Goal: Task Accomplishment & Management: Manage account settings

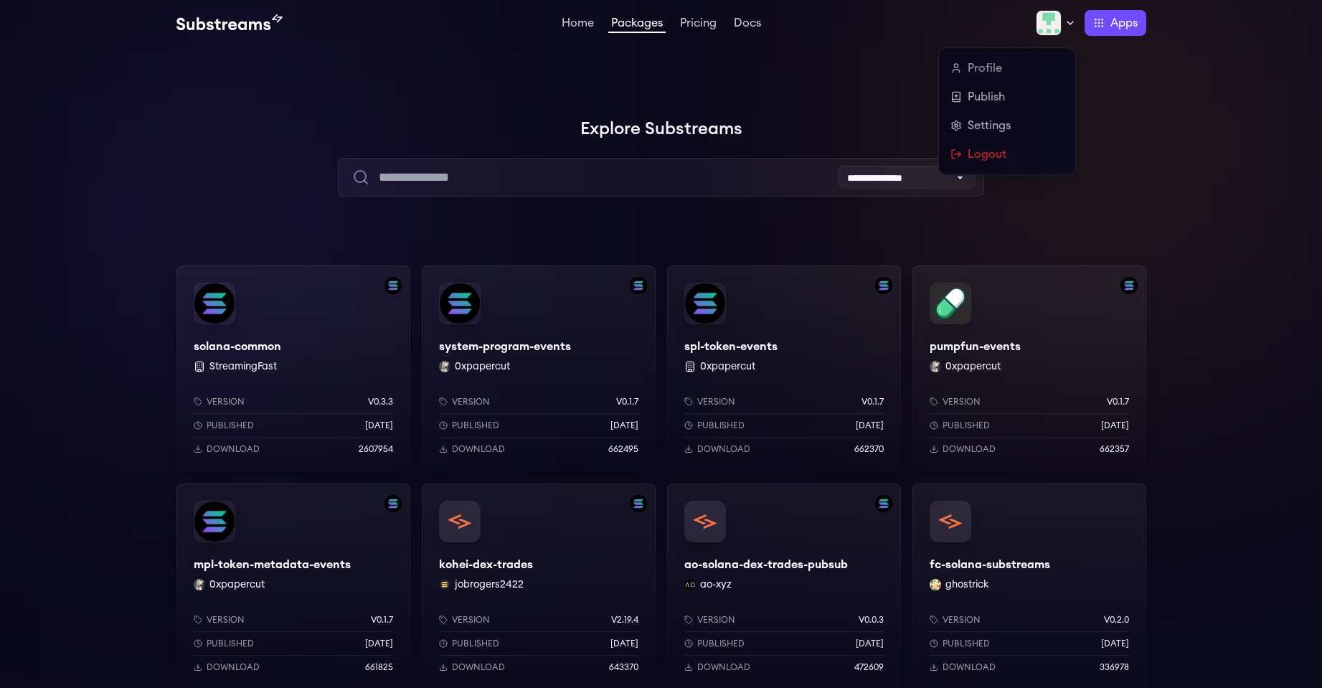
click at [1064, 25] on icon at bounding box center [1069, 22] width 11 height 11
click at [997, 126] on link "Settings" at bounding box center [1006, 125] width 113 height 17
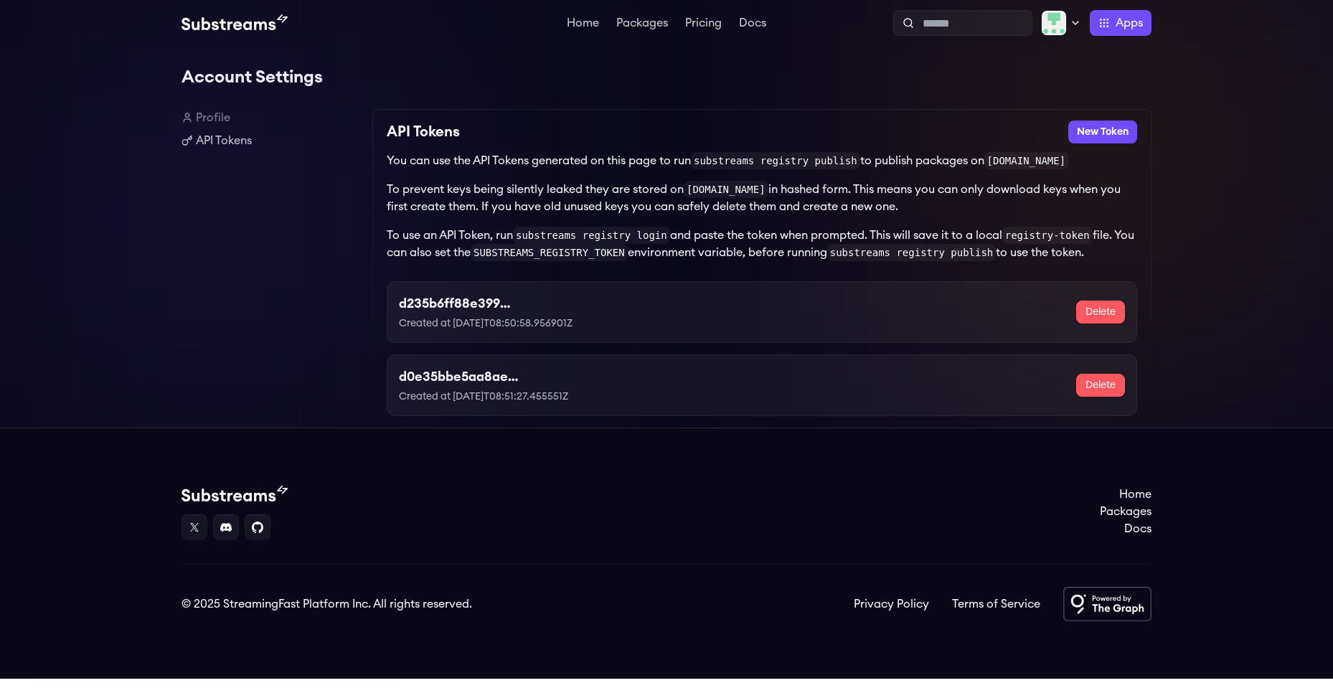
click at [529, 329] on p "Created at [DATE]T08:50:58.956901Z" at bounding box center [515, 323] width 233 height 14
click at [1102, 131] on button "New Token" at bounding box center [1102, 131] width 69 height 23
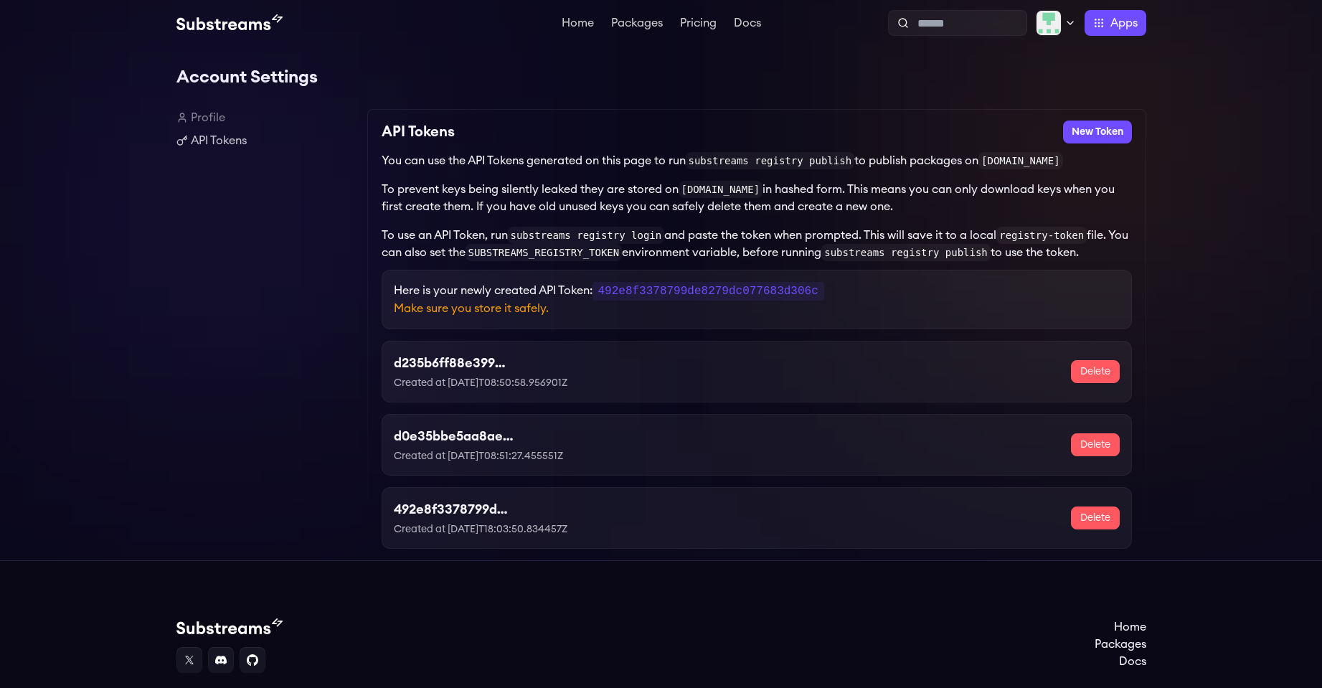
click at [704, 361] on div "d235b6ff88e3998674bafc95285c43ac Created at [DATE]T08:50:58.956901Z Delete" at bounding box center [757, 371] width 726 height 37
click at [465, 363] on h3 "d235b6ff88e3998674bafc95285c43ac" at bounding box center [510, 363] width 233 height 20
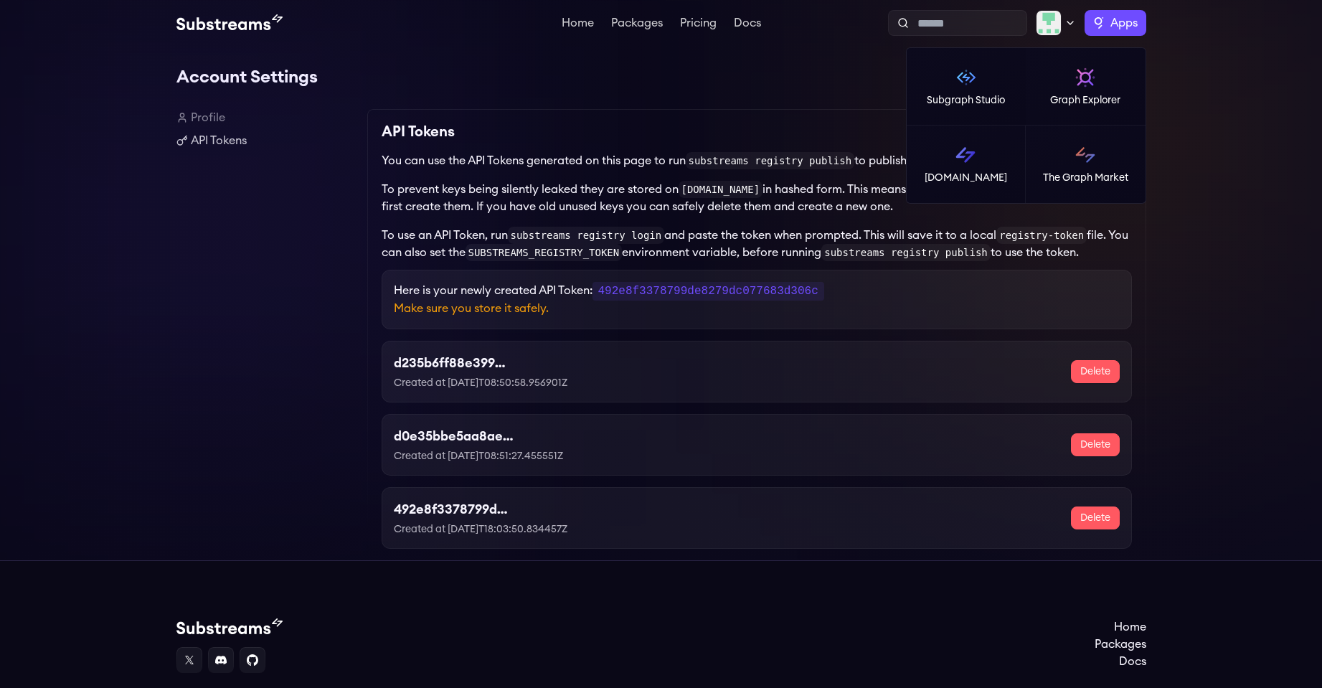
click at [1107, 26] on label "Apps" at bounding box center [1115, 23] width 62 height 26
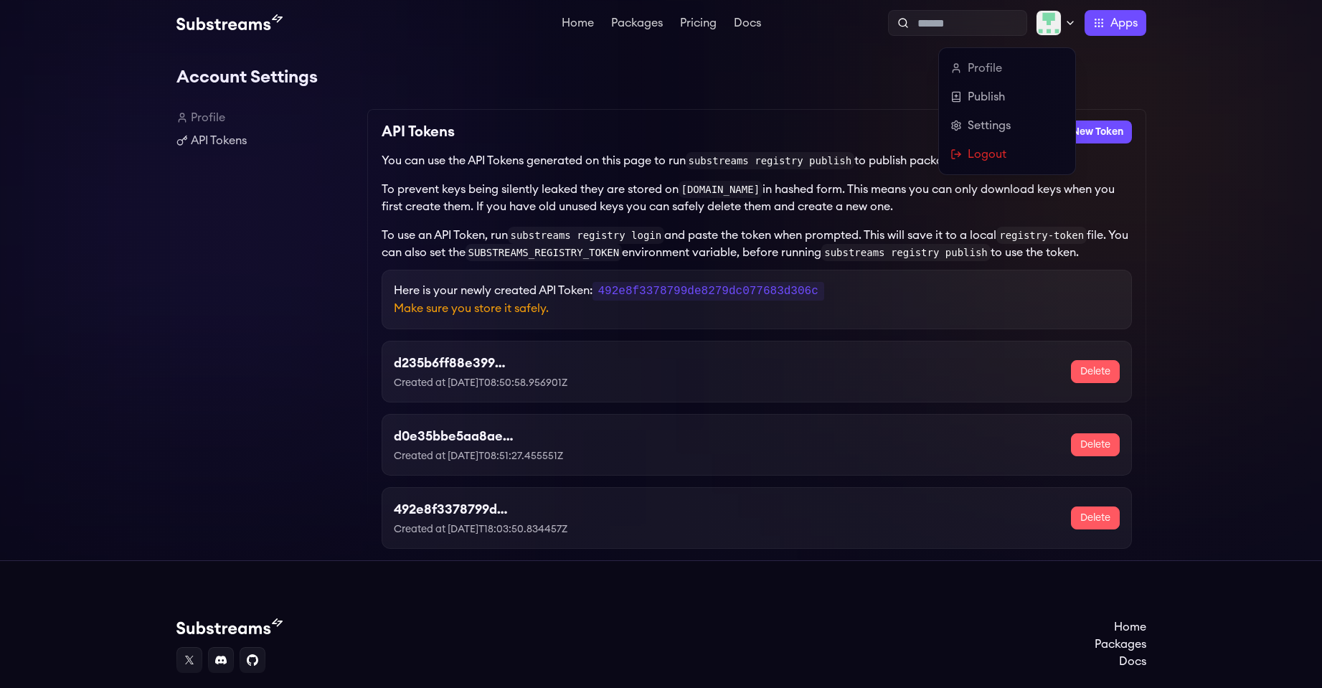
click at [1056, 19] on img at bounding box center [1049, 23] width 26 height 26
click at [991, 74] on link "Profile" at bounding box center [1006, 68] width 113 height 17
click at [990, 98] on link "Publish" at bounding box center [1006, 96] width 113 height 17
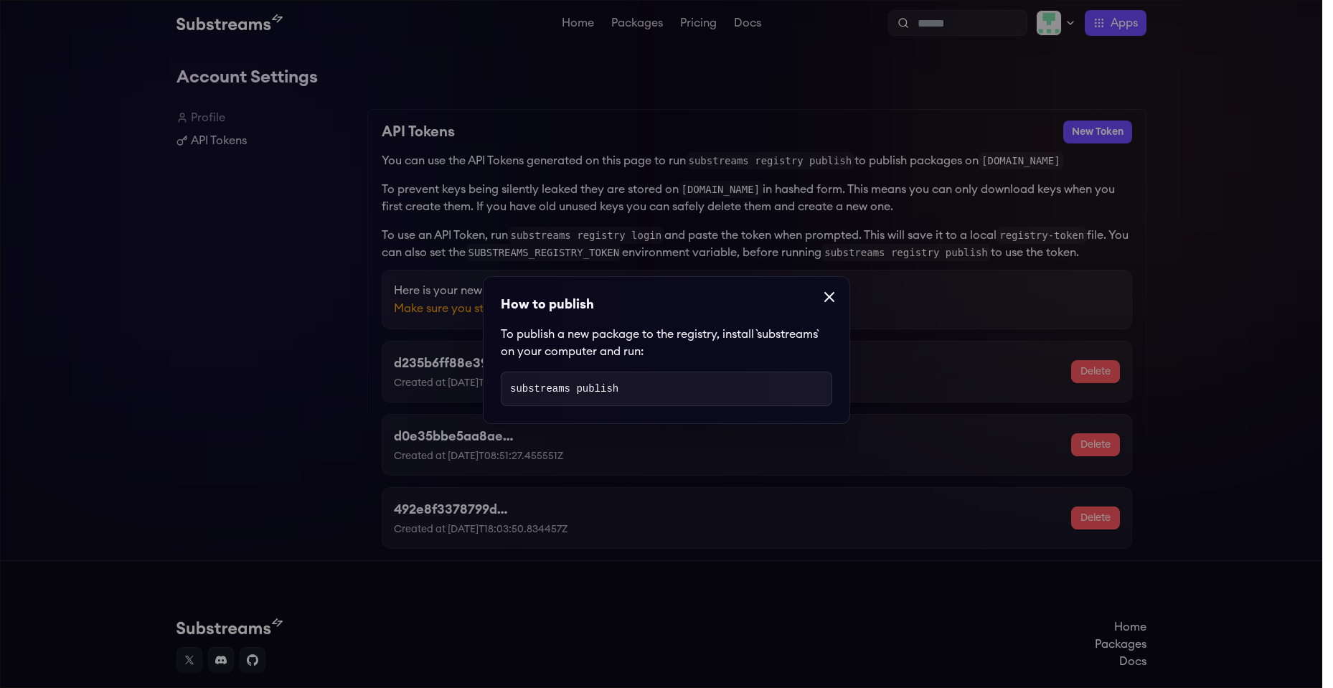
click at [825, 297] on icon at bounding box center [829, 297] width 9 height 9
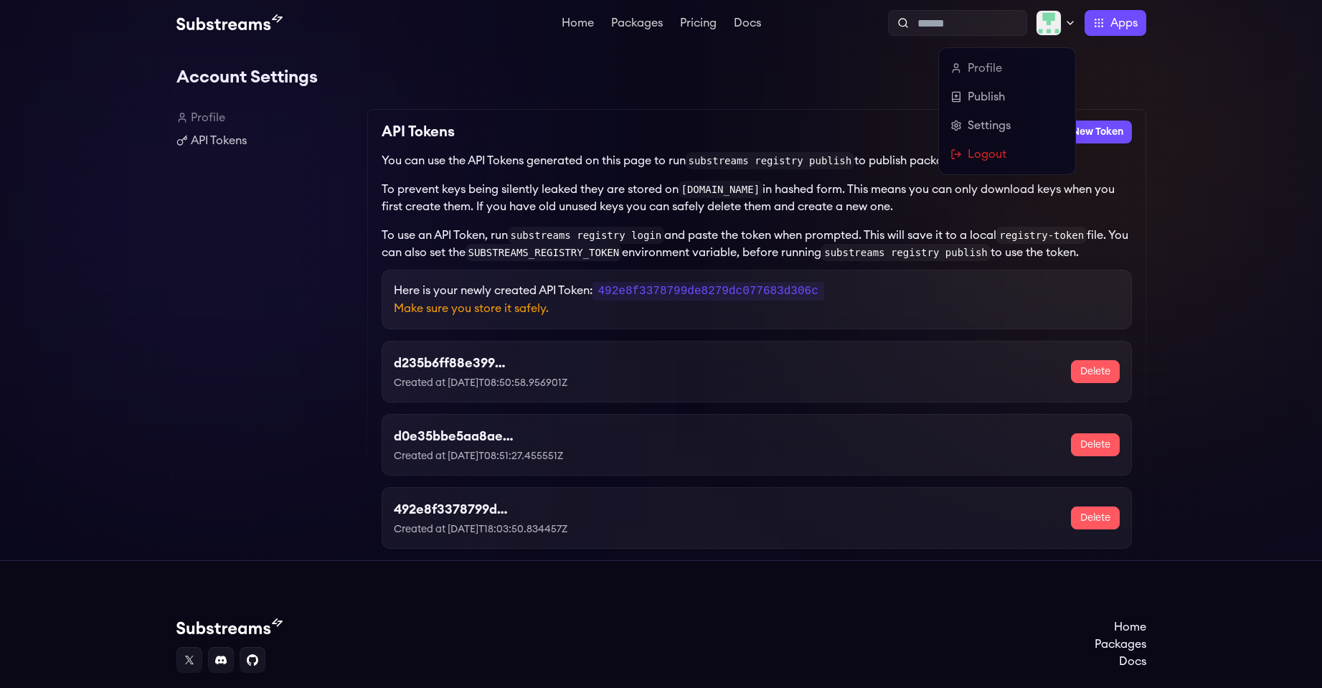
click at [1059, 22] on img at bounding box center [1049, 23] width 26 height 26
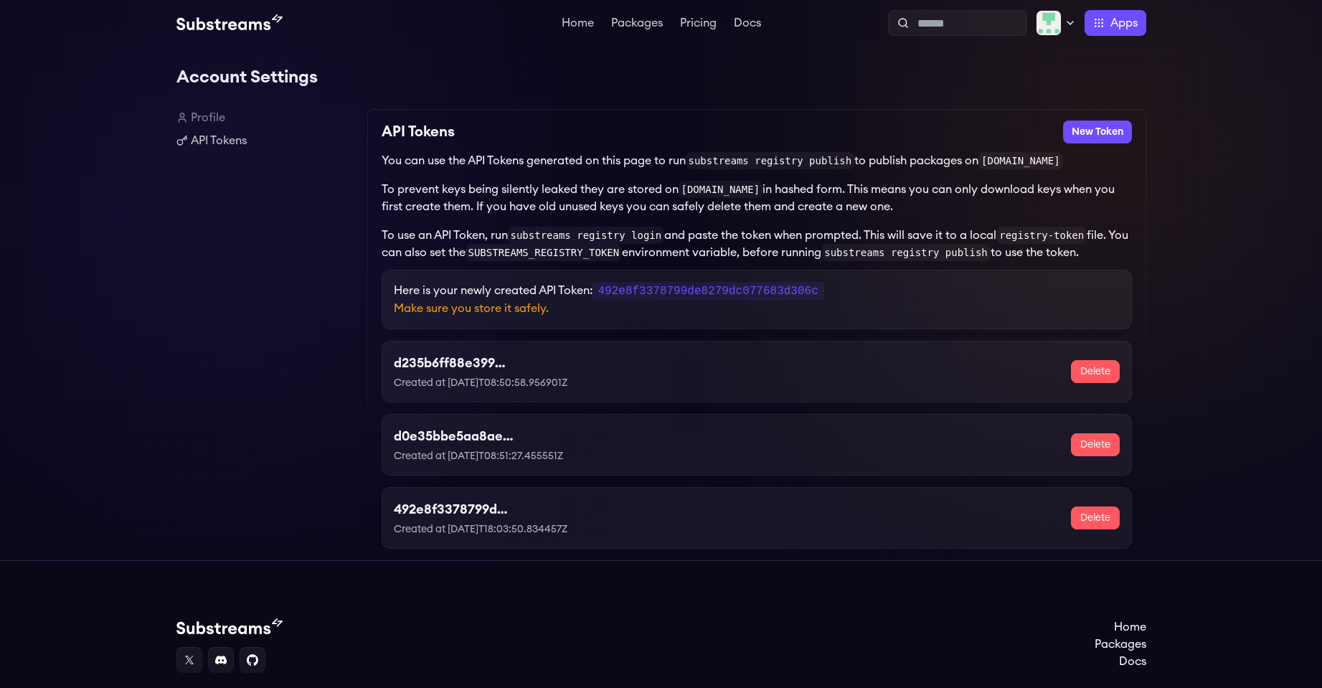
click at [1242, 131] on div "Account Settings Profile API Tokens API Tokens New Token You can use the API To…" at bounding box center [661, 303] width 1322 height 514
click at [507, 383] on p "Created at 2025-08-01T08:50:58.956901Z" at bounding box center [510, 383] width 233 height 14
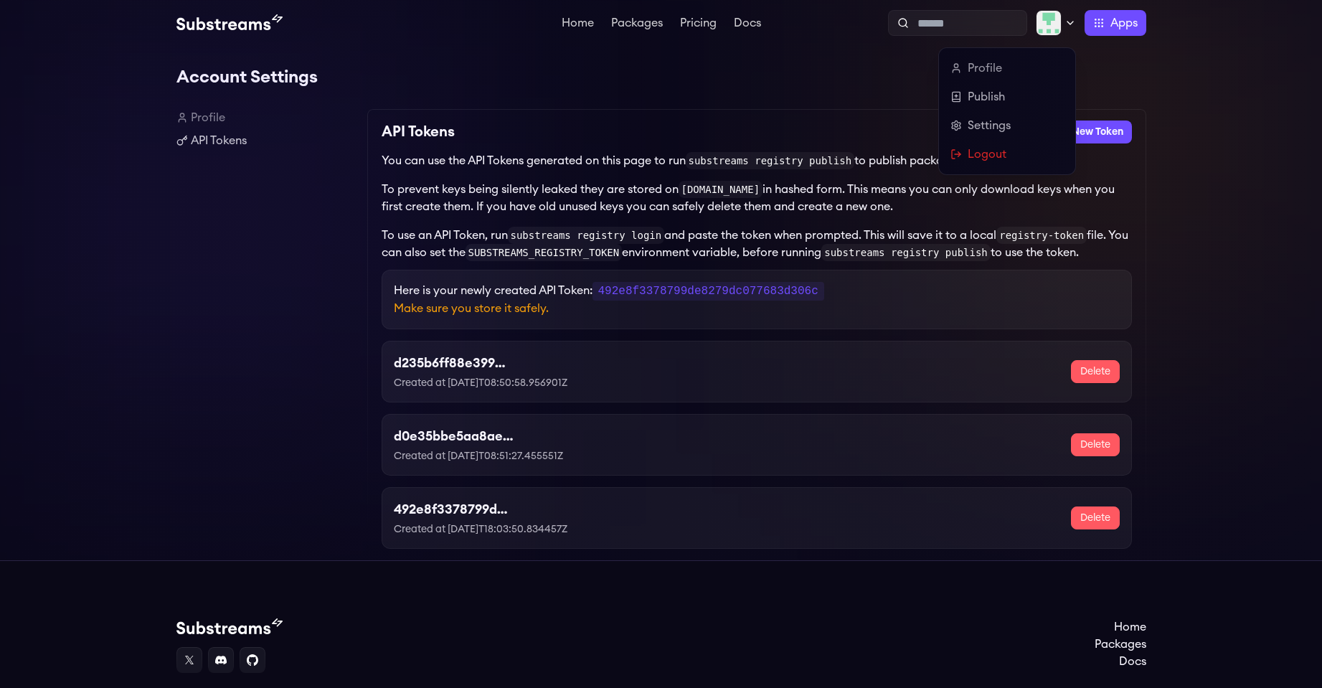
click at [1051, 32] on img at bounding box center [1049, 23] width 26 height 26
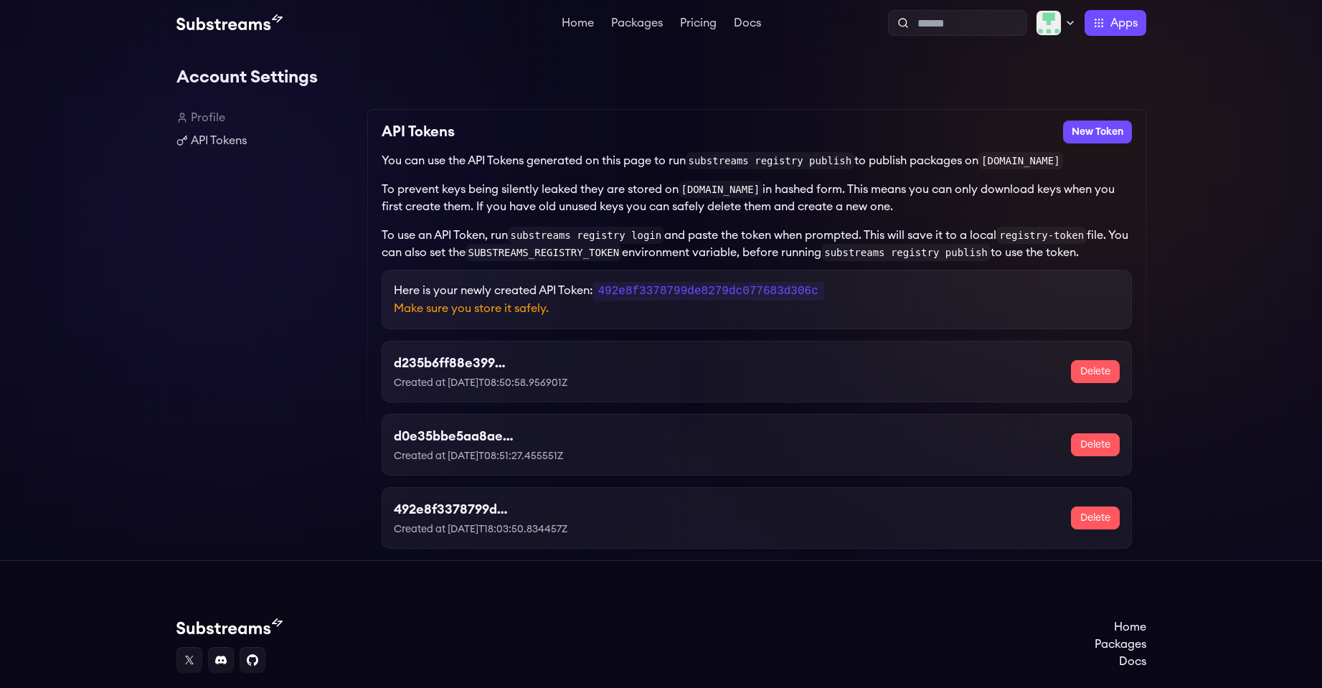
click at [1089, 379] on button "Delete" at bounding box center [1095, 371] width 49 height 23
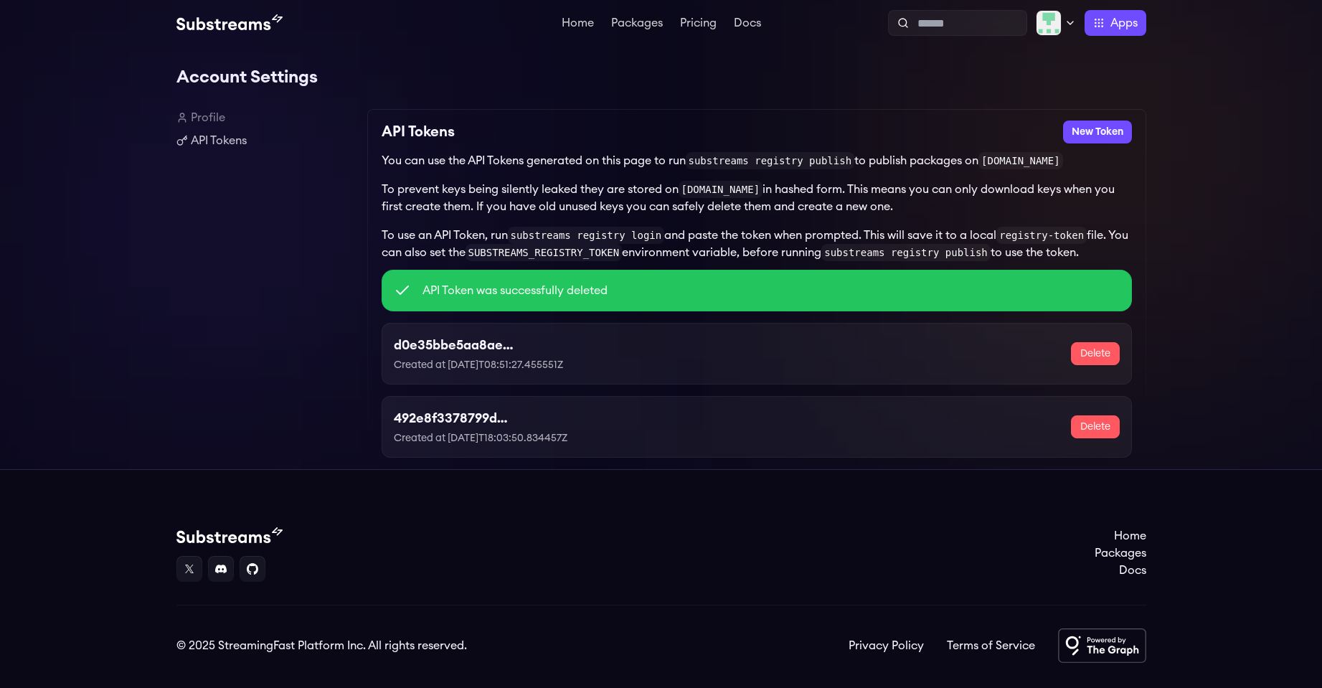
click at [1091, 359] on button "Delete" at bounding box center [1095, 353] width 49 height 23
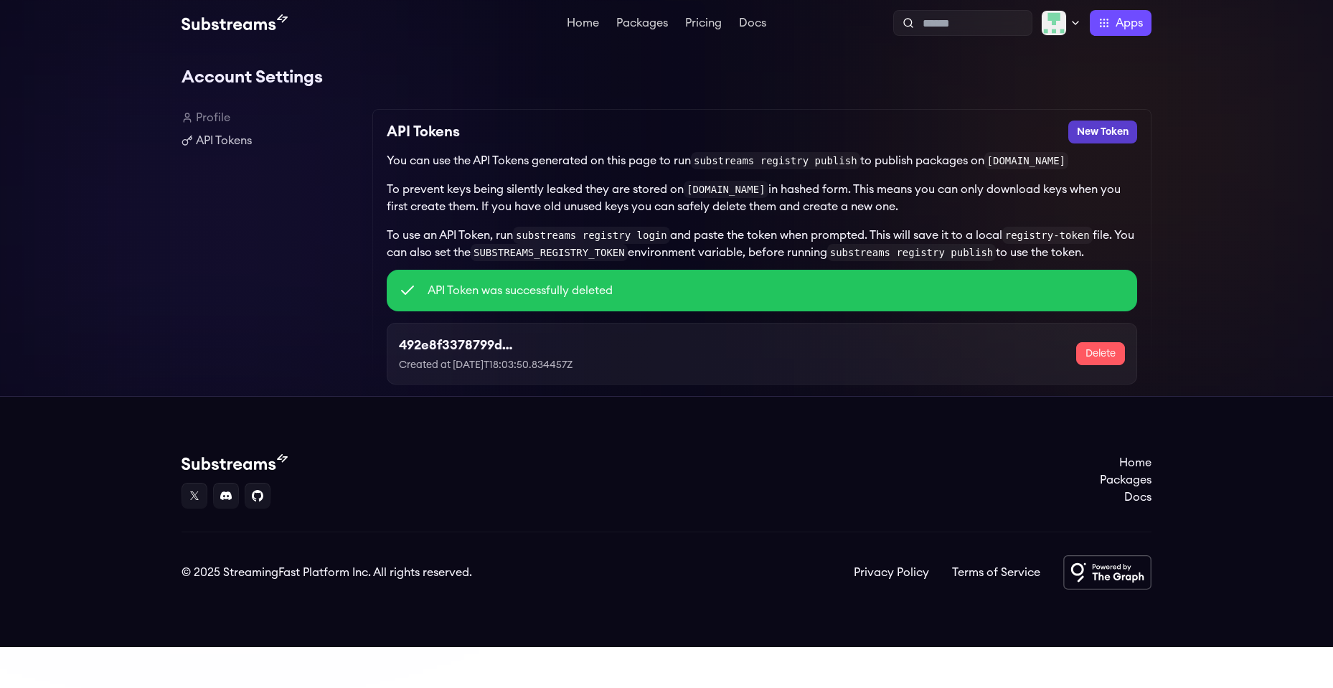
click at [1097, 128] on button "New Token" at bounding box center [1102, 131] width 69 height 23
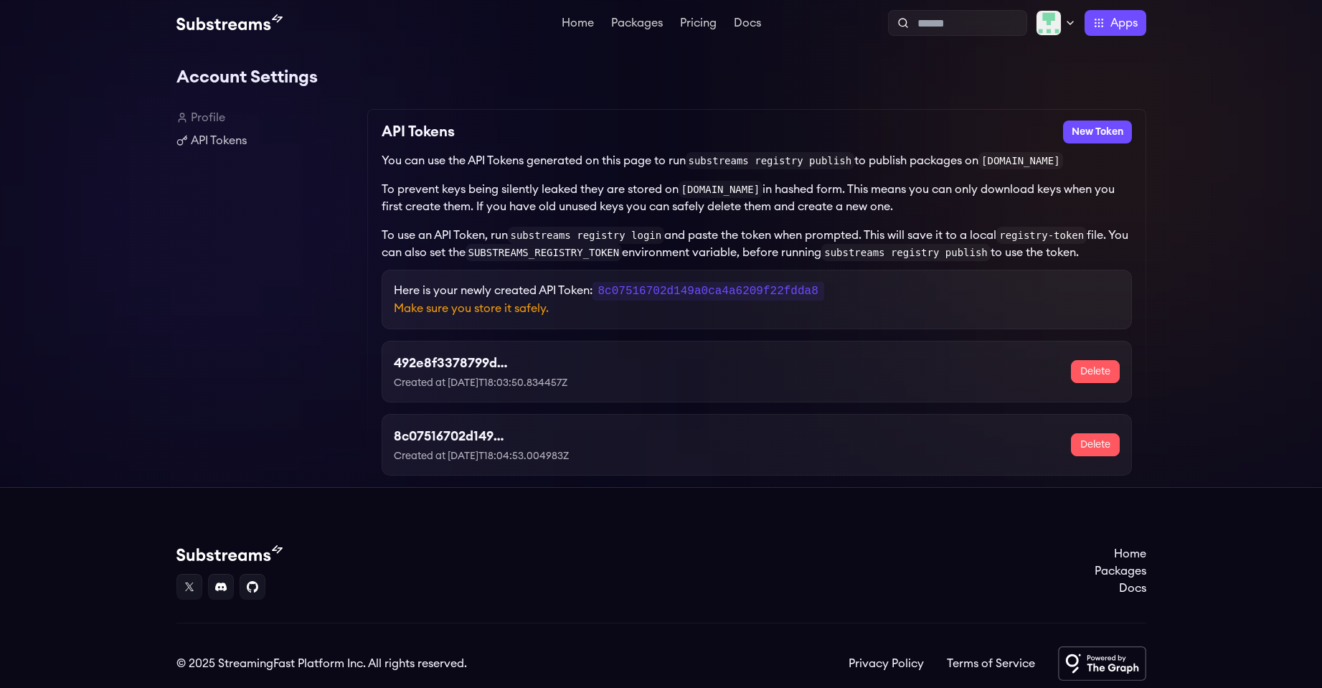
click at [691, 293] on code "8c07516702d149a0ca4a6209f22fdda8" at bounding box center [708, 291] width 232 height 19
click at [320, 197] on div "Profile API Tokens" at bounding box center [265, 298] width 179 height 378
click at [567, 22] on link "Home" at bounding box center [578, 24] width 38 height 14
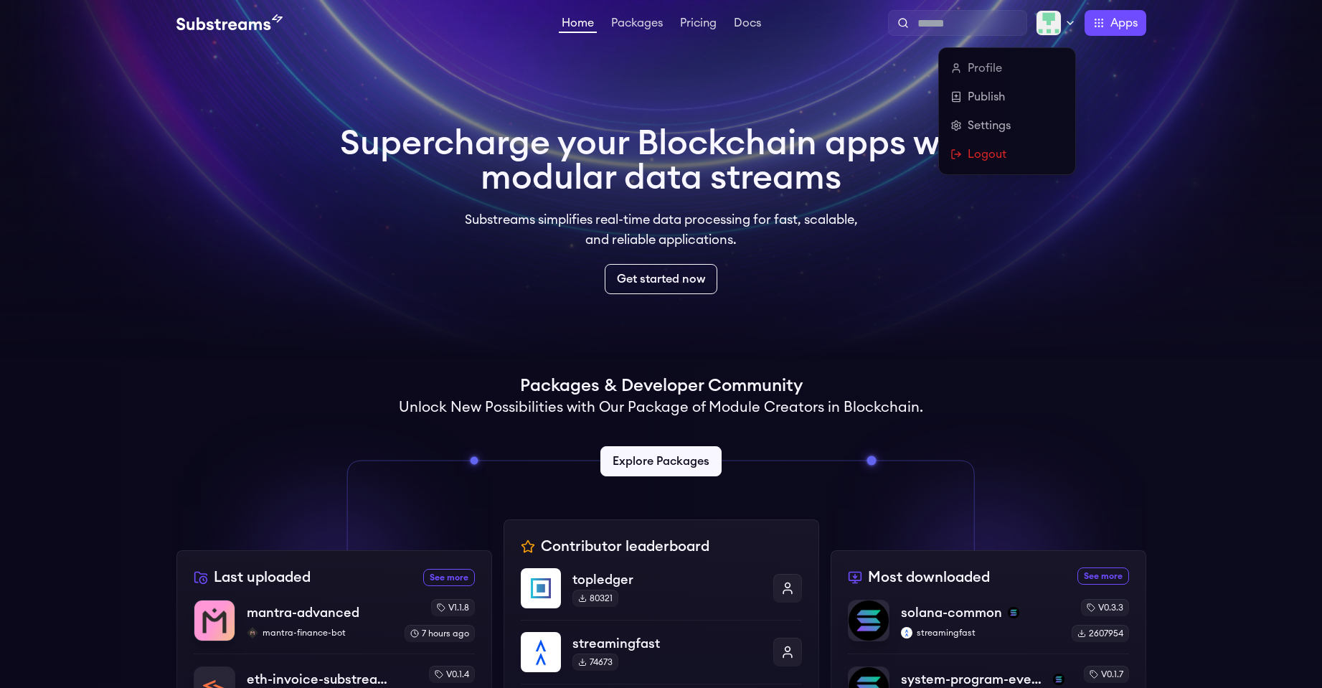
click at [1041, 32] on img at bounding box center [1049, 23] width 26 height 26
drag, startPoint x: 1004, startPoint y: 58, endPoint x: 997, endPoint y: 67, distance: 11.2
click at [1001, 61] on div "Profile Publish Settings Logout" at bounding box center [1007, 111] width 136 height 126
click at [995, 69] on link "Profile" at bounding box center [1006, 68] width 113 height 17
click at [978, 72] on link "Profile" at bounding box center [1006, 68] width 113 height 17
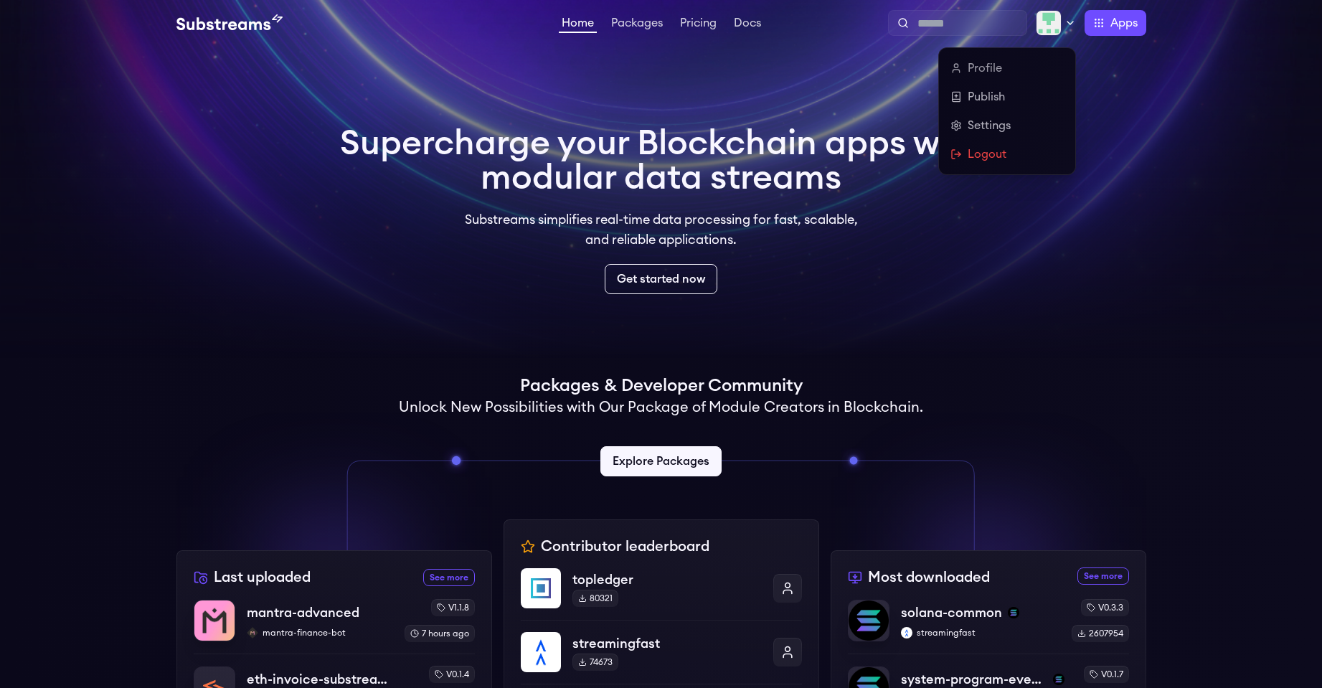
click at [969, 156] on link "Logout" at bounding box center [1006, 154] width 113 height 17
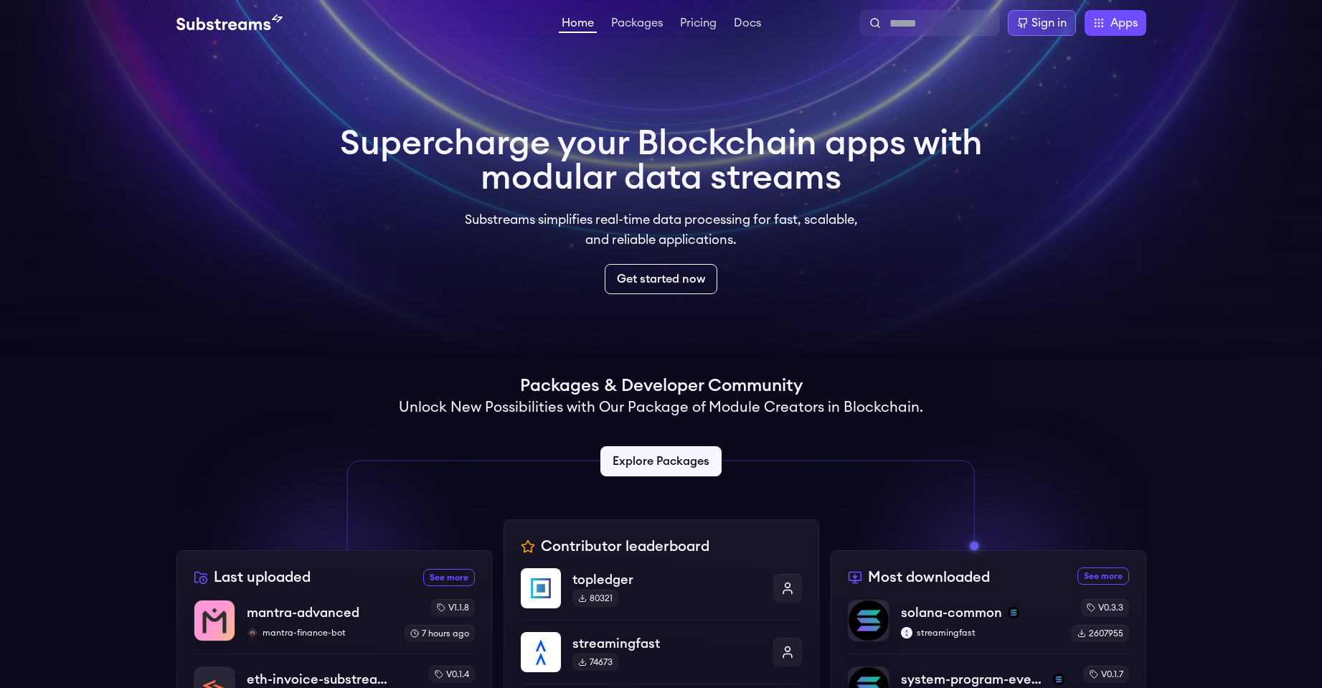
click at [1036, 24] on div "Sign in" at bounding box center [1048, 22] width 35 height 17
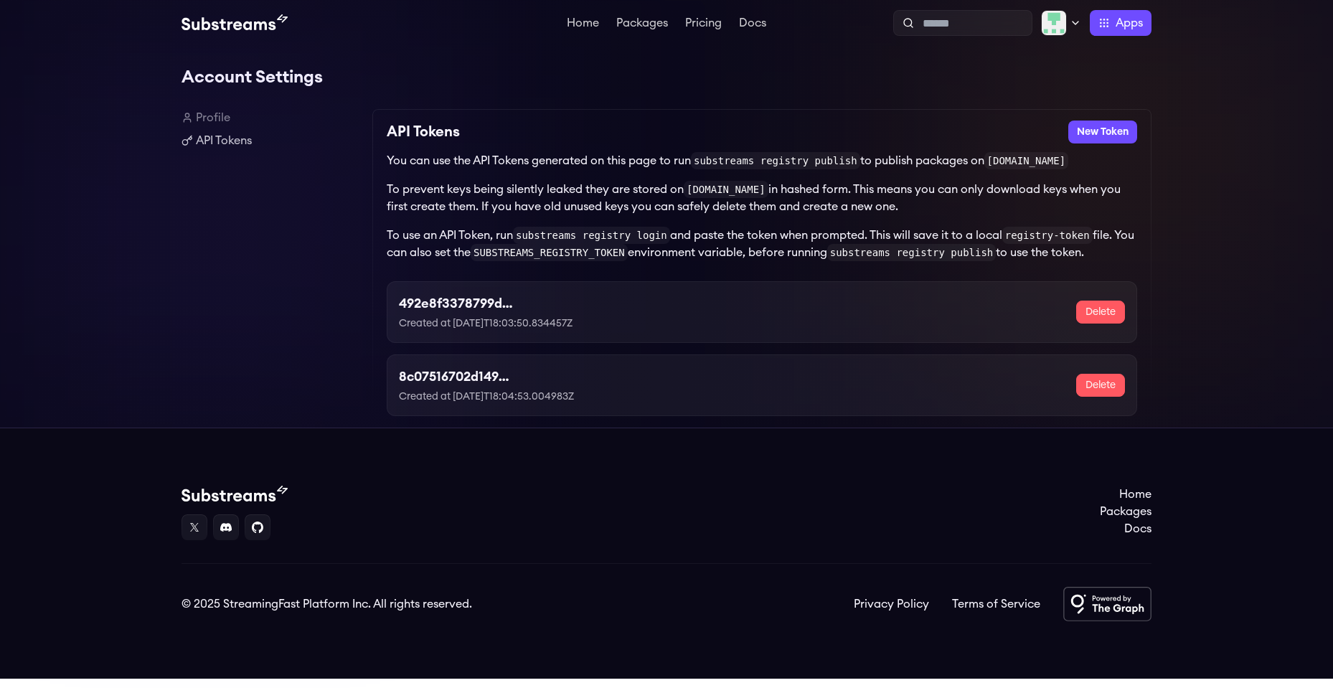
click at [204, 118] on link "Profile" at bounding box center [270, 117] width 179 height 17
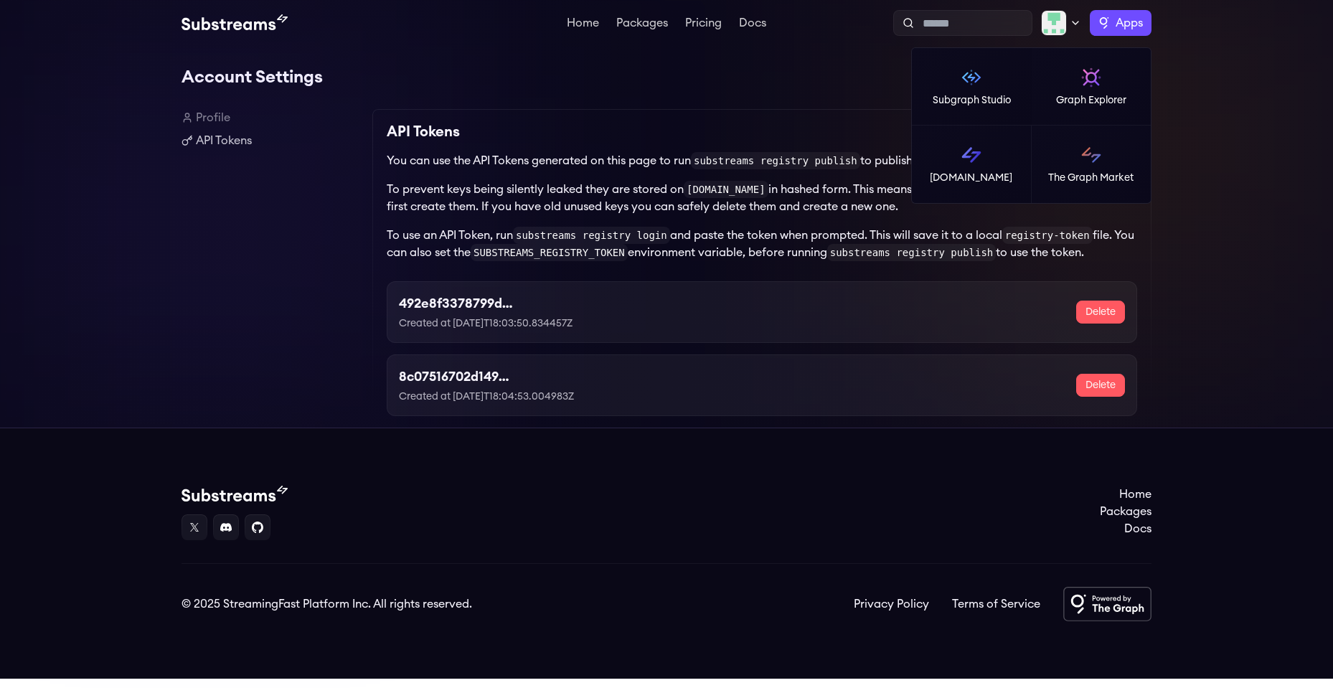
click at [1110, 27] on label "Apps" at bounding box center [1120, 23] width 62 height 26
click at [947, 87] on link "Subgraph Studio" at bounding box center [972, 86] width 120 height 77
click at [1109, 27] on label "Apps" at bounding box center [1120, 23] width 62 height 26
click at [969, 157] on img at bounding box center [971, 154] width 23 height 23
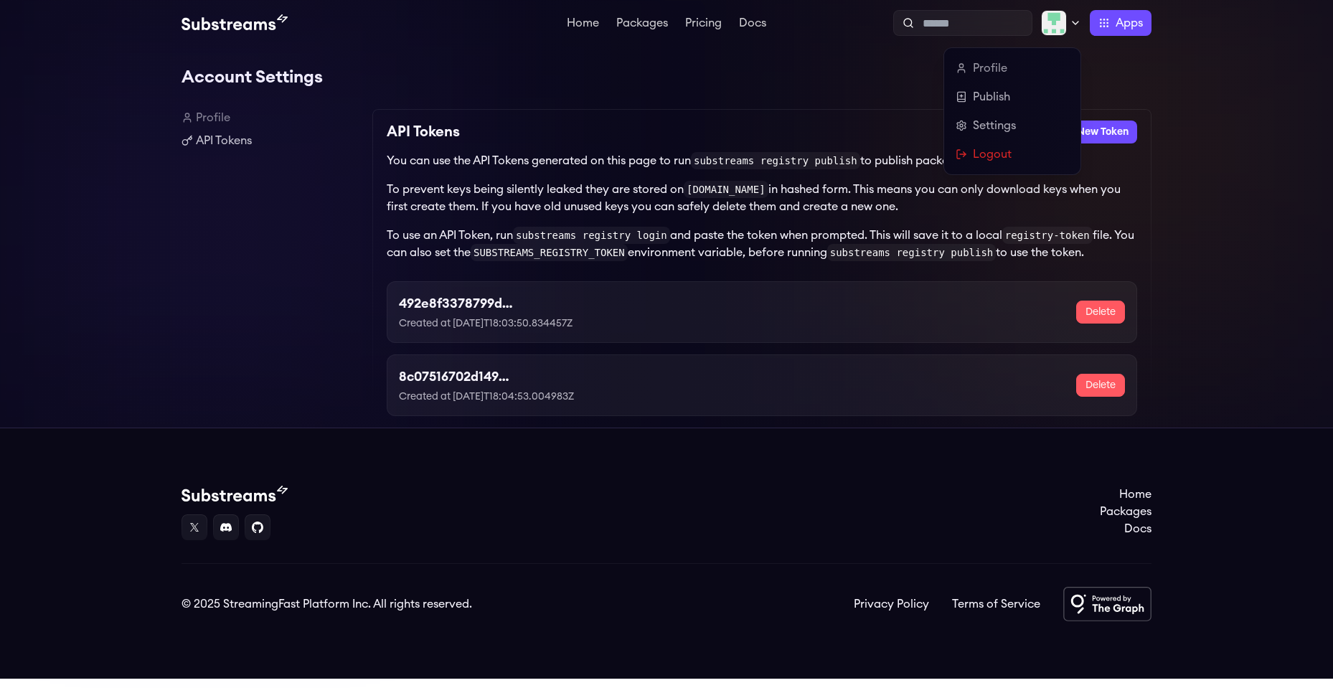
click at [1064, 24] on img at bounding box center [1054, 23] width 26 height 26
click at [1020, 126] on link "Settings" at bounding box center [1011, 125] width 113 height 17
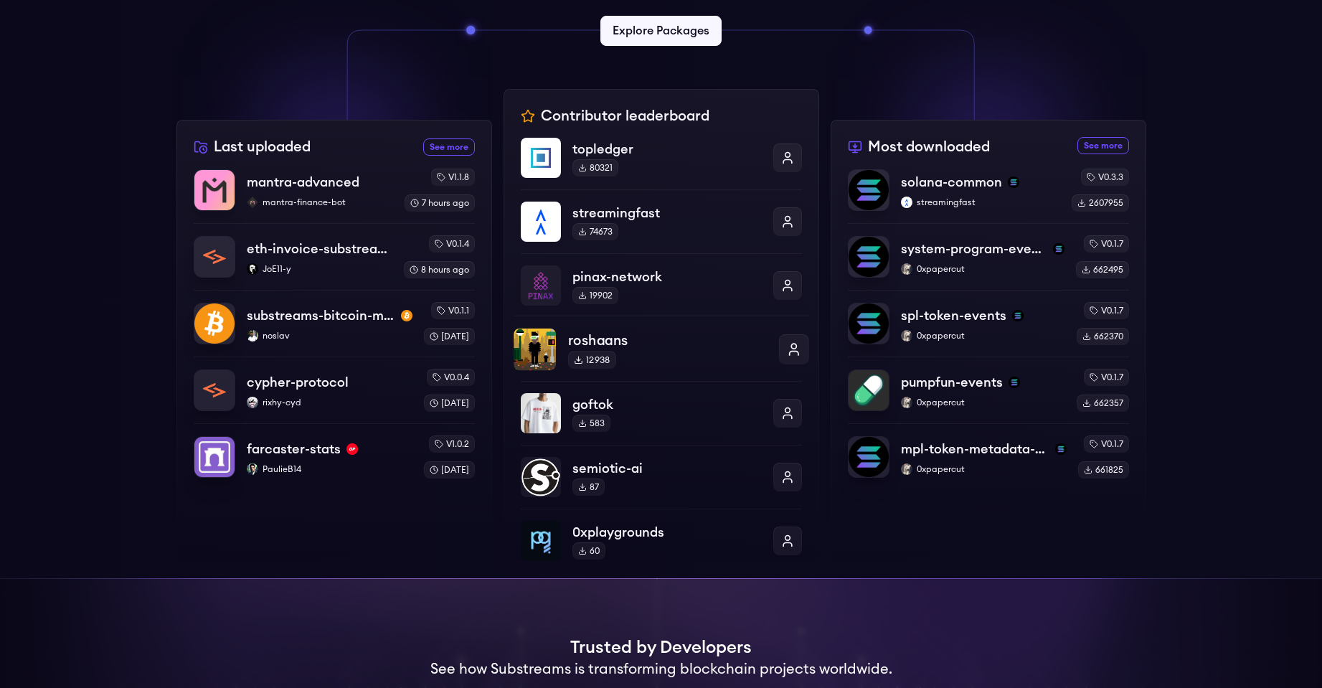
scroll to position [72, 0]
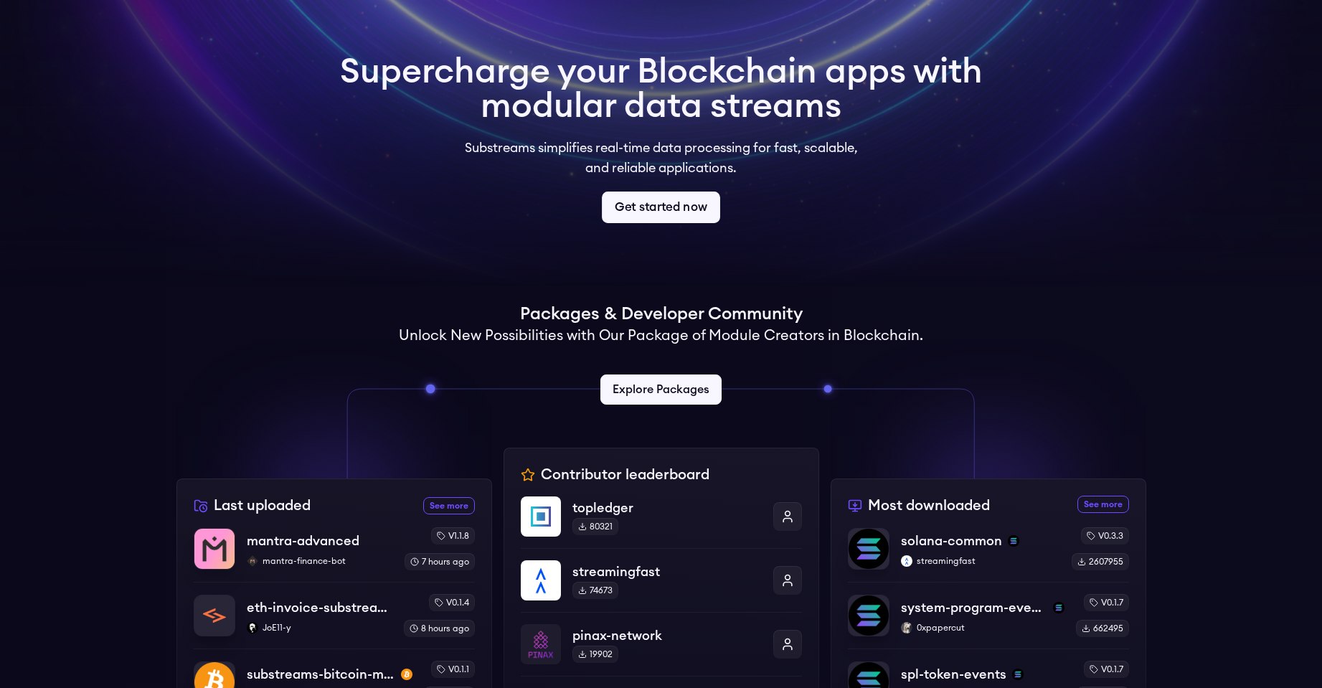
click at [668, 216] on link "Get started now" at bounding box center [661, 208] width 118 height 32
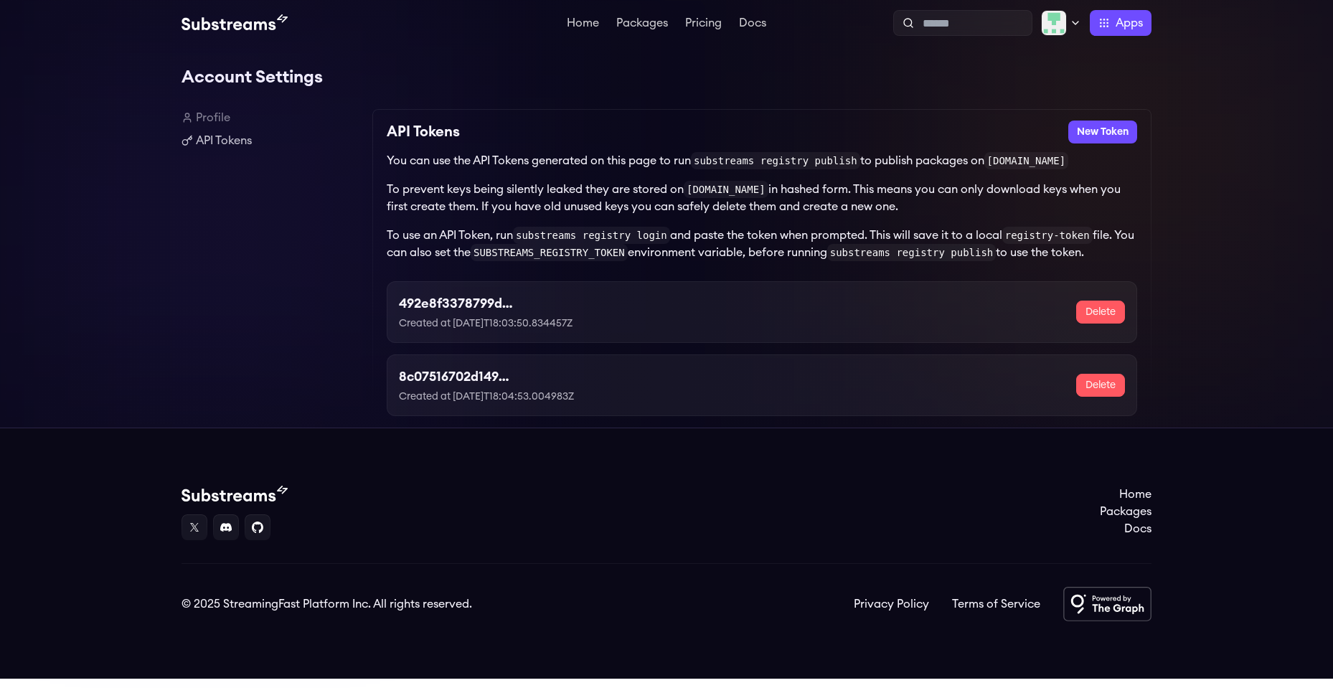
click at [214, 115] on link "Profile" at bounding box center [270, 117] width 179 height 17
click at [214, 142] on link "API Tokens" at bounding box center [270, 140] width 179 height 17
click at [705, 27] on link "Pricing" at bounding box center [703, 24] width 42 height 14
